Goal: Information Seeking & Learning: Learn about a topic

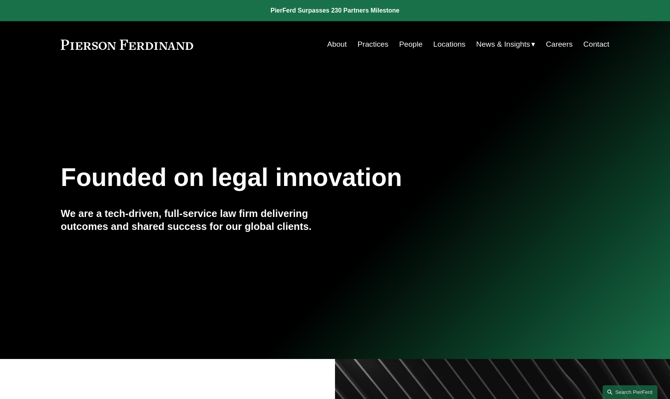
click at [400, 44] on link "People" at bounding box center [411, 44] width 24 height 15
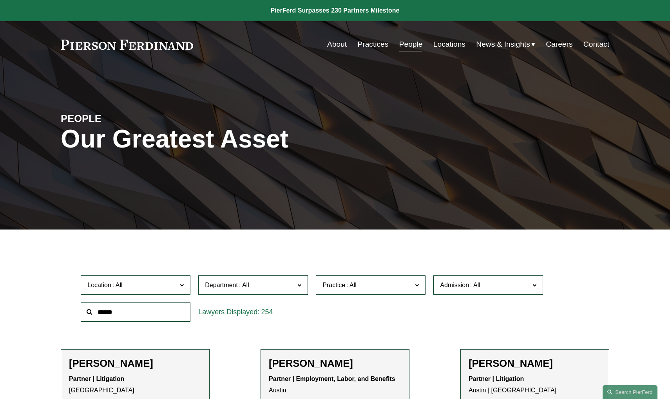
click at [375, 42] on link "Practices" at bounding box center [372, 44] width 31 height 15
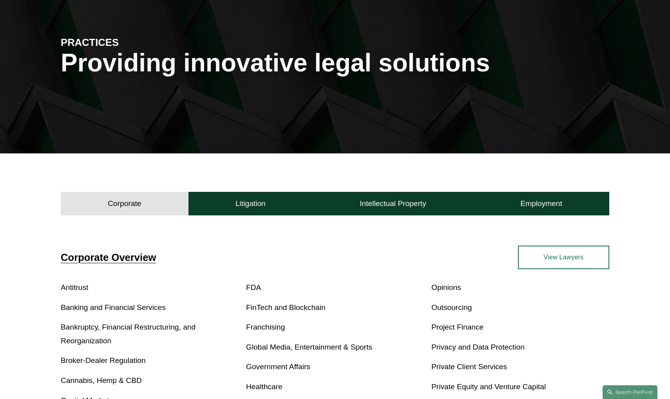
scroll to position [87, 0]
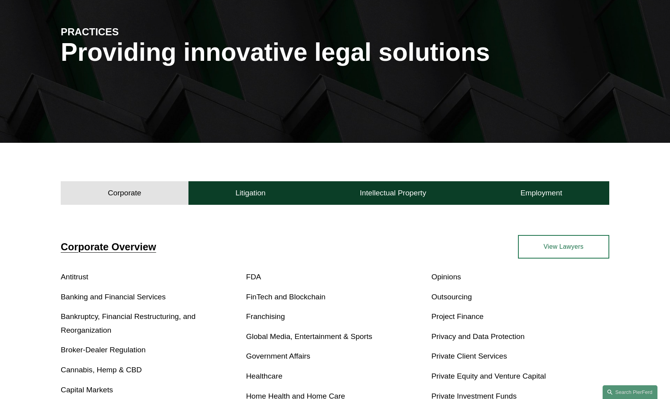
click at [174, 199] on button "Corporate" at bounding box center [125, 193] width 128 height 24
click at [230, 191] on button "Litigation" at bounding box center [250, 193] width 124 height 24
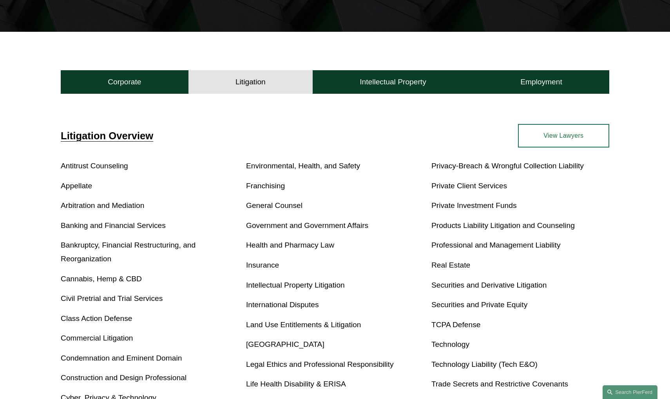
scroll to position [207, 0]
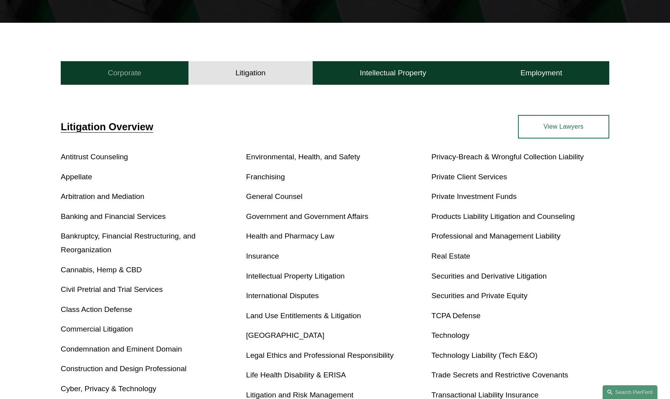
click at [146, 73] on button "Corporate" at bounding box center [125, 73] width 128 height 24
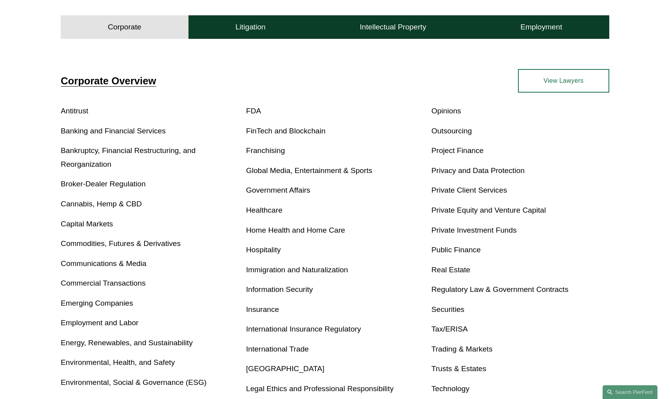
scroll to position [260, 0]
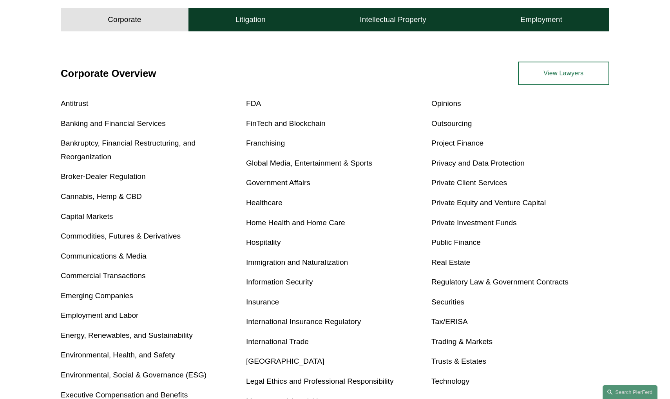
click at [270, 297] on link "Insurance" at bounding box center [262, 301] width 33 height 8
click at [282, 22] on button "Litigation" at bounding box center [250, 20] width 124 height 24
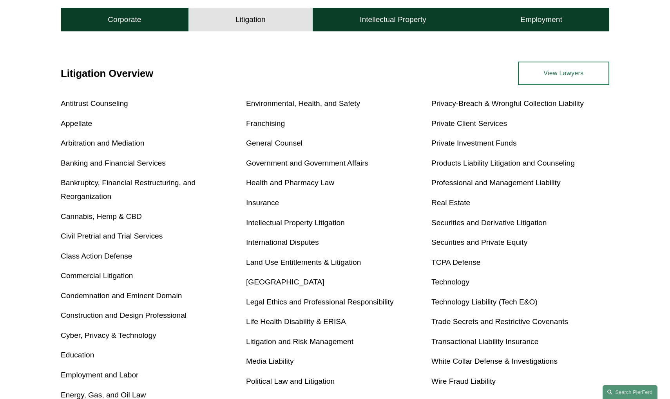
click at [272, 207] on link "Insurance" at bounding box center [262, 202] width 33 height 8
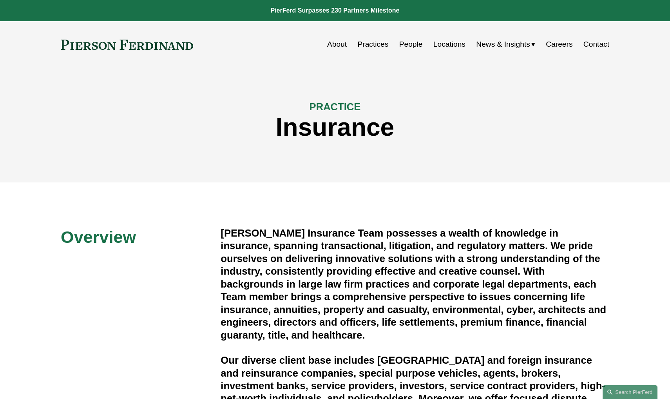
click at [378, 45] on link "Practices" at bounding box center [372, 44] width 31 height 15
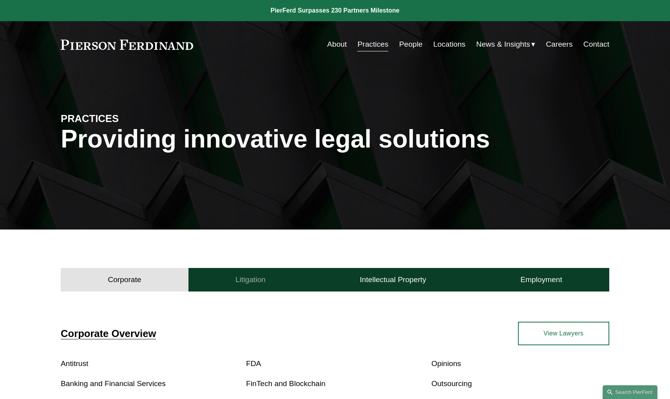
click at [232, 276] on button "Litigation" at bounding box center [250, 280] width 124 height 24
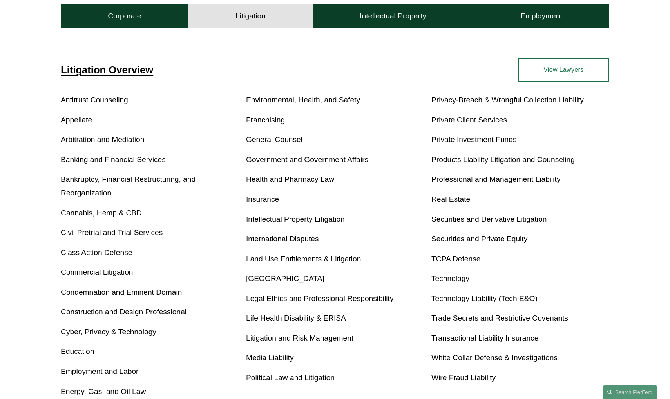
scroll to position [303, 0]
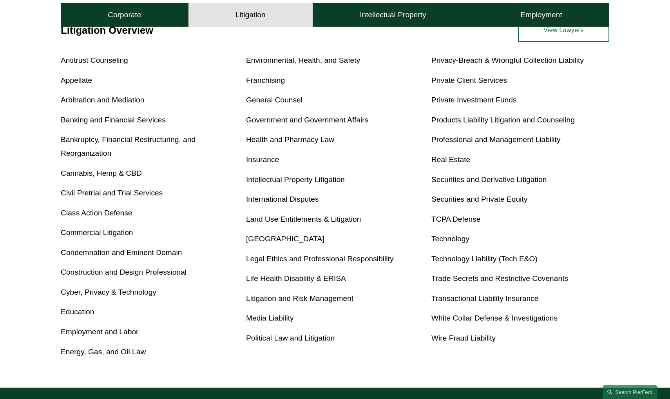
click at [276, 203] on link "International Disputes" at bounding box center [282, 199] width 73 height 8
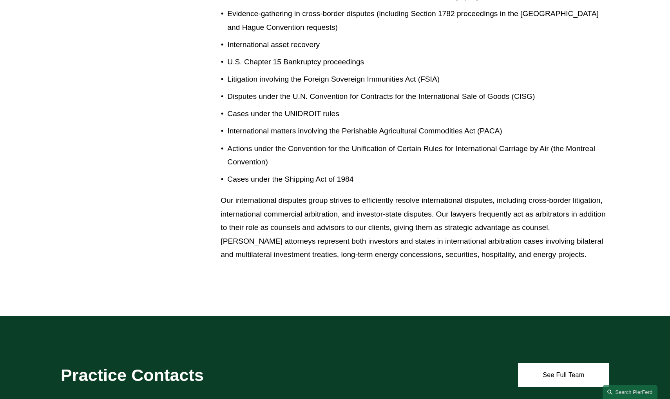
scroll to position [643, 0]
